Goal: Navigation & Orientation: Find specific page/section

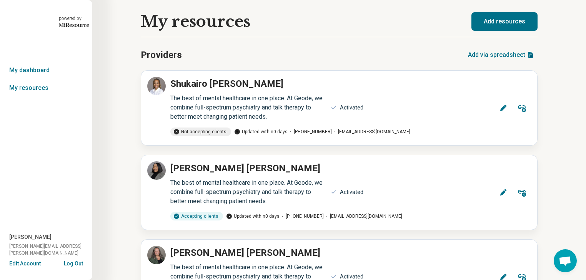
scroll to position [400, 0]
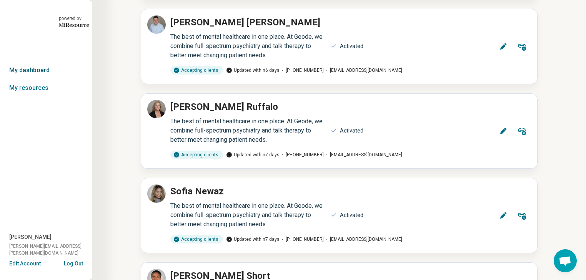
click at [34, 79] on link "My dashboard" at bounding box center [46, 71] width 92 height 18
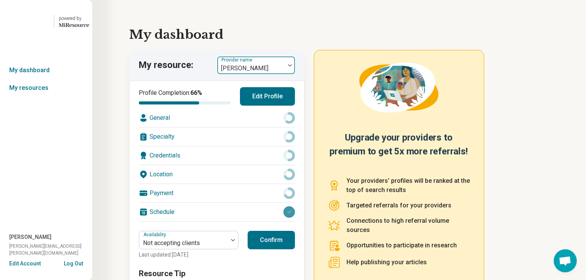
click at [292, 67] on img at bounding box center [290, 65] width 4 height 2
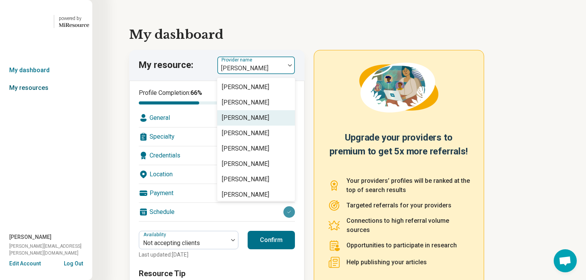
click at [34, 97] on link "My resources" at bounding box center [46, 88] width 92 height 18
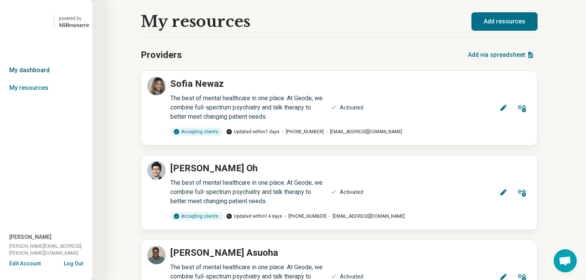
click at [28, 79] on link "My dashboard" at bounding box center [46, 71] width 92 height 18
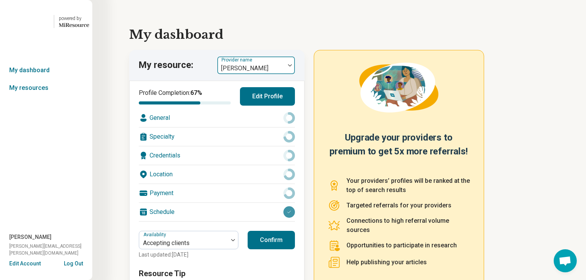
click at [292, 67] on img at bounding box center [290, 65] width 4 height 2
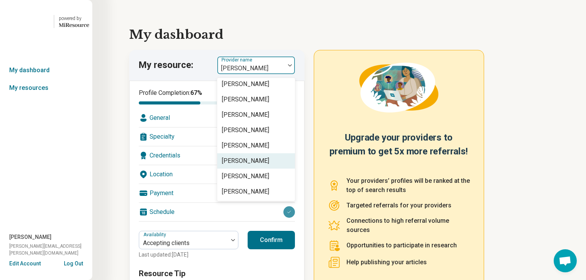
scroll to position [1733, 0]
click at [89, 140] on div "powered by Miresource logo My dashboard My resources [PERSON_NAME] [PERSON_NAME…" at bounding box center [46, 140] width 92 height 280
